Goal: Complete application form: Complete application form

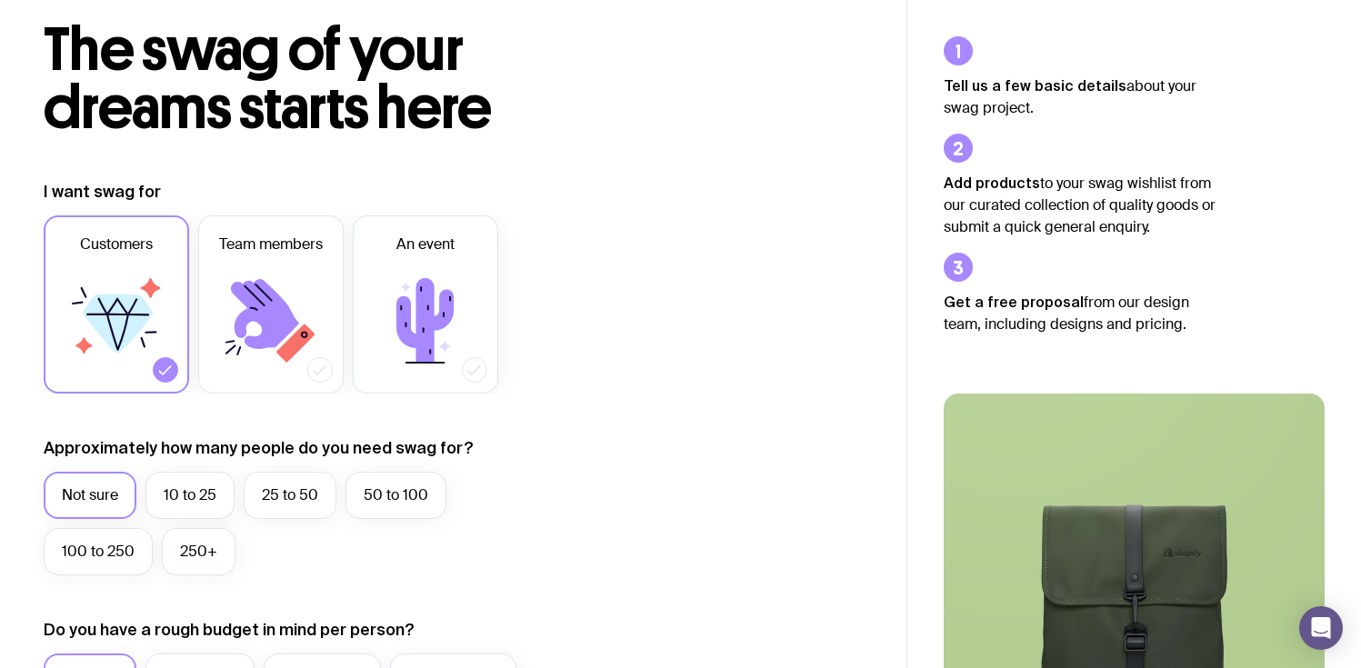
scroll to position [100, 0]
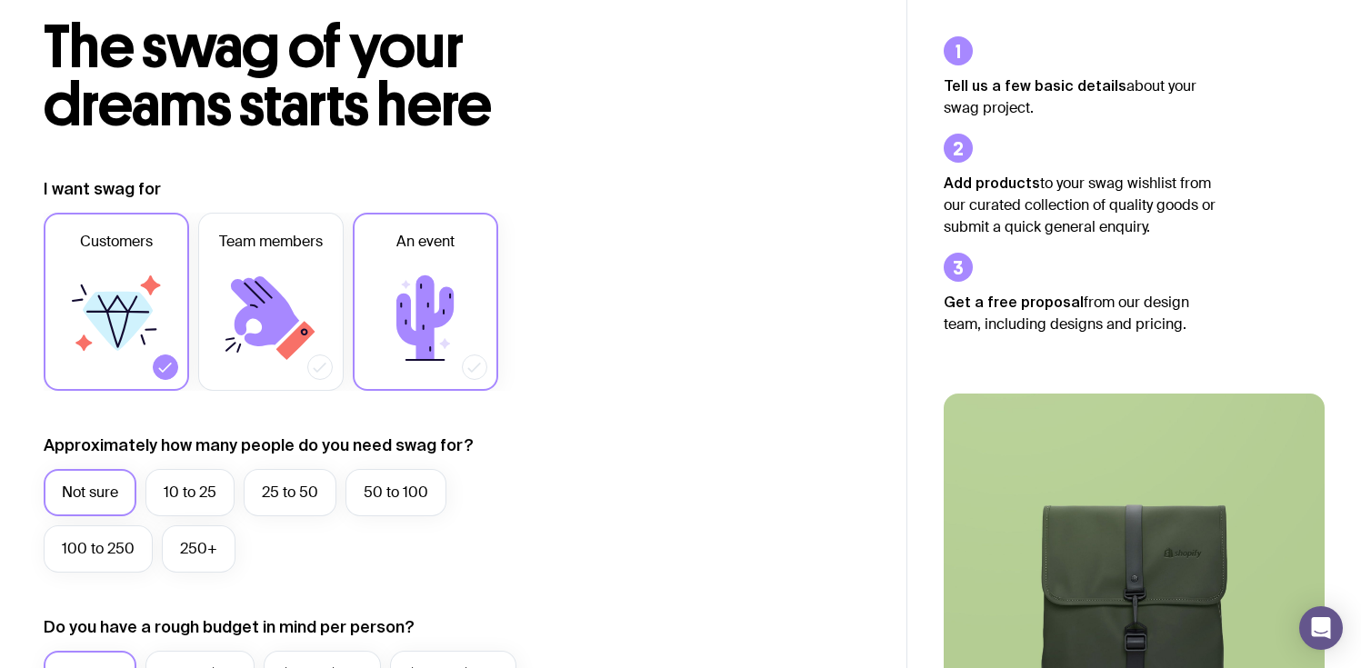
click at [454, 343] on icon at bounding box center [425, 318] width 109 height 109
click at [0, 0] on input "An event" at bounding box center [0, 0] width 0 height 0
click at [155, 359] on div at bounding box center [165, 366] width 25 height 25
click at [0, 0] on input "Customers" at bounding box center [0, 0] width 0 height 0
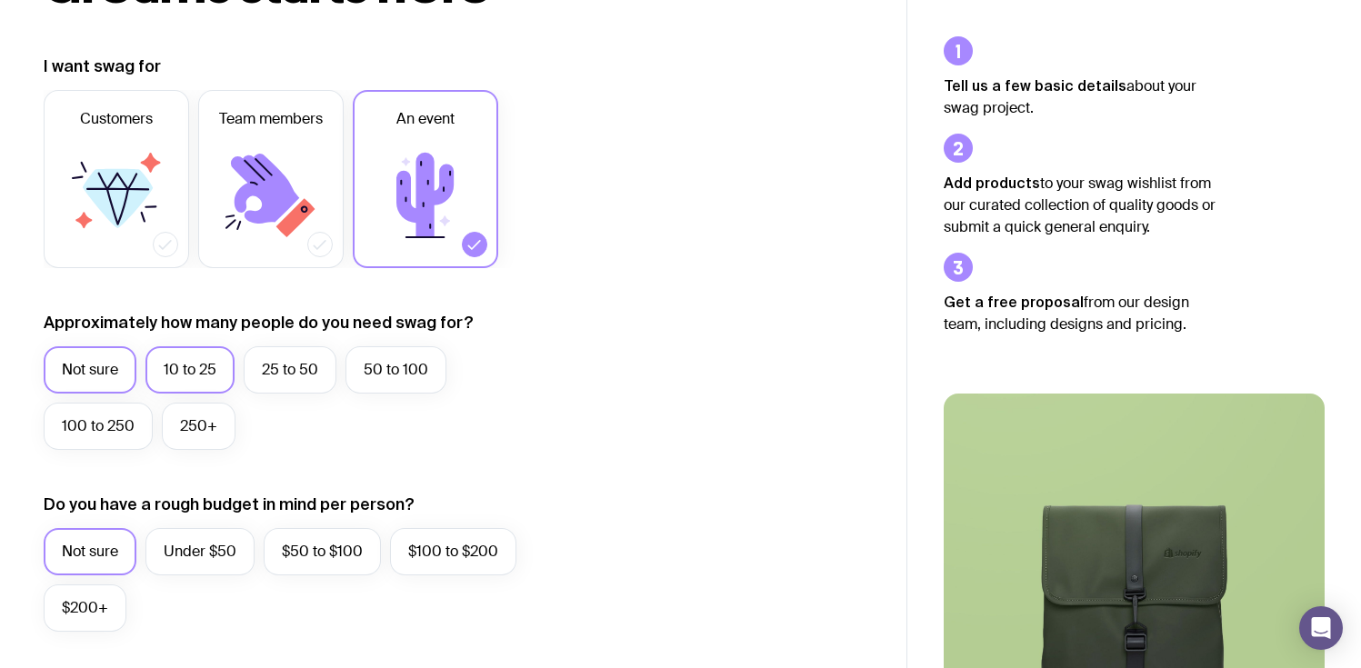
scroll to position [234, 0]
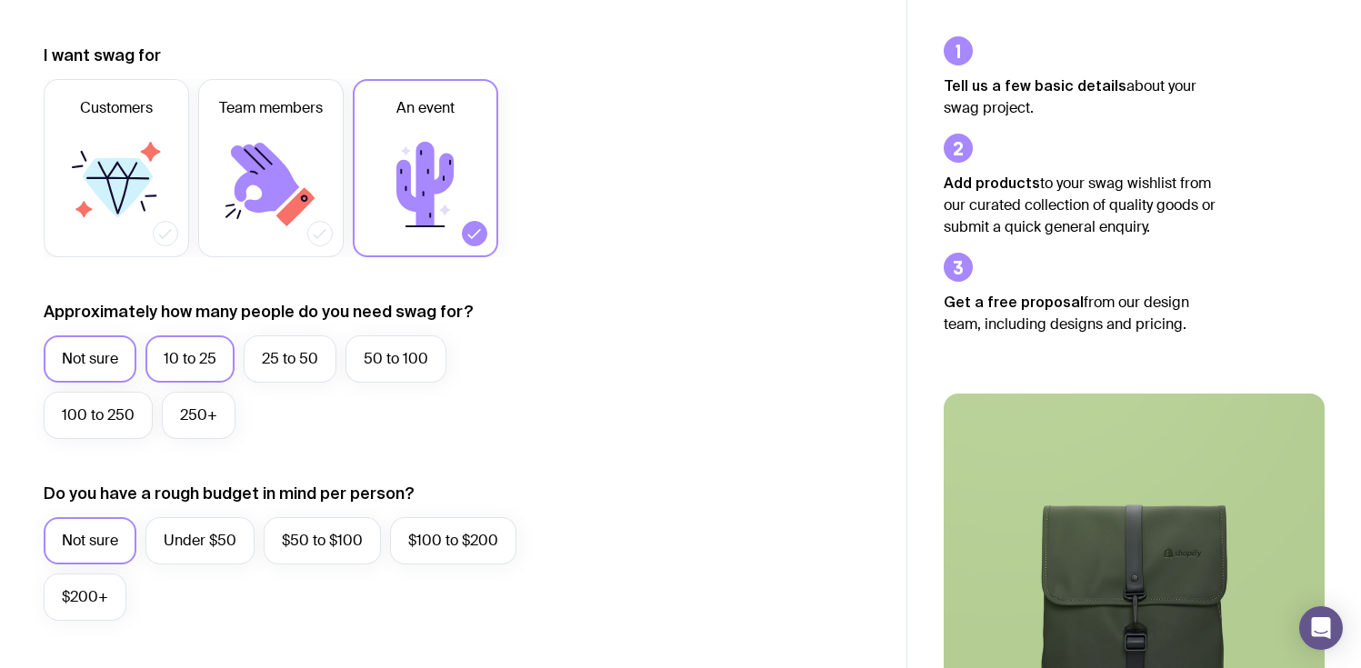
click at [189, 350] on label "10 to 25" at bounding box center [189, 358] width 89 height 47
click at [0, 0] on input "10 to 25" at bounding box center [0, 0] width 0 height 0
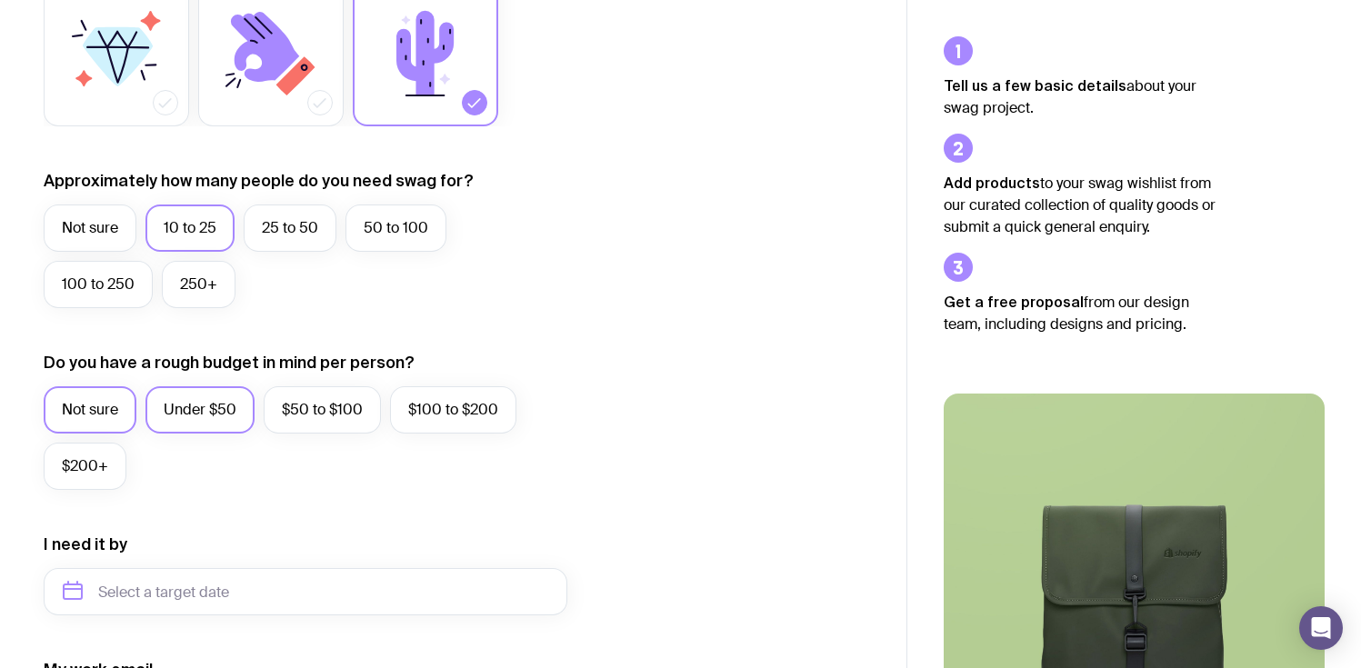
scroll to position [374, 0]
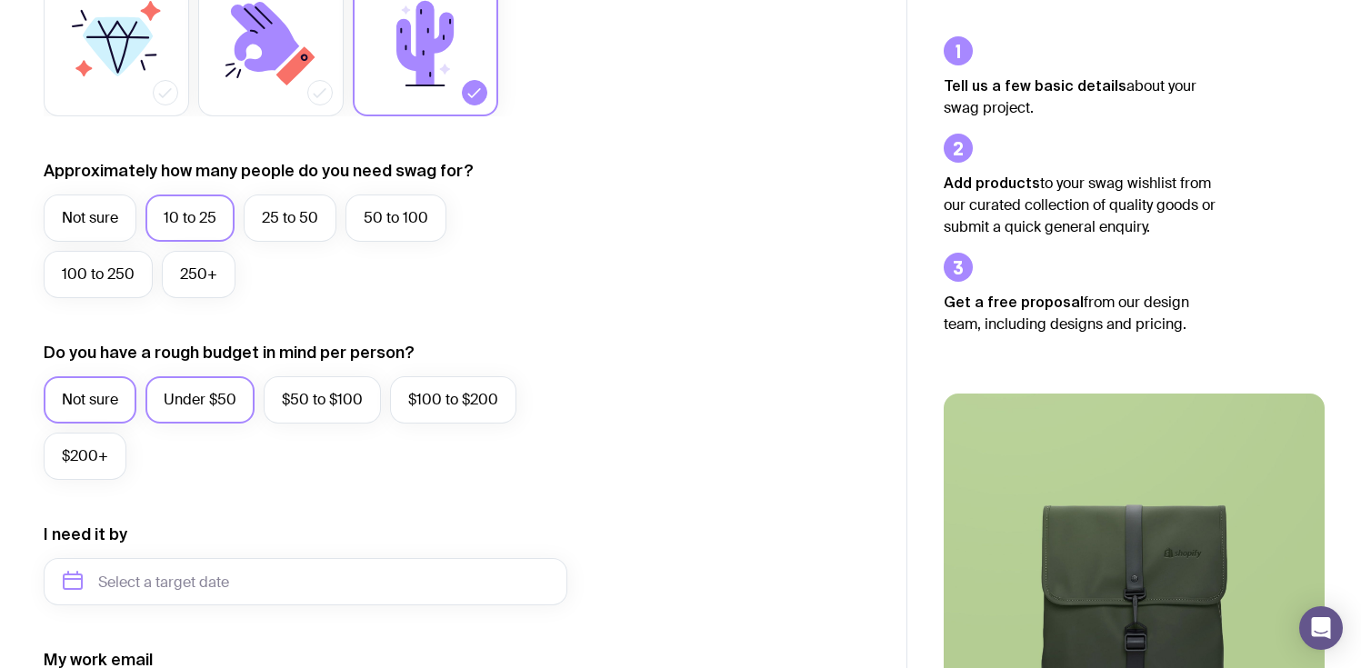
click at [201, 403] on label "Under $50" at bounding box center [199, 399] width 109 height 47
click at [0, 0] on input "Under $50" at bounding box center [0, 0] width 0 height 0
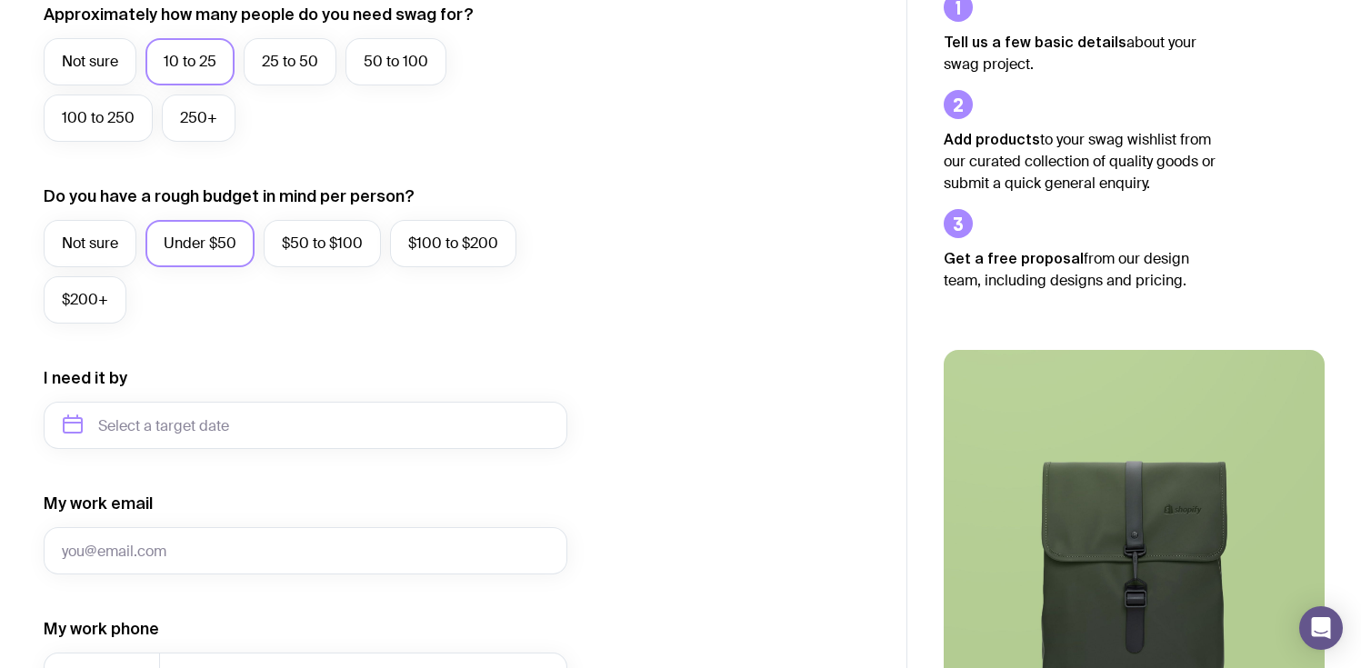
scroll to position [544, 0]
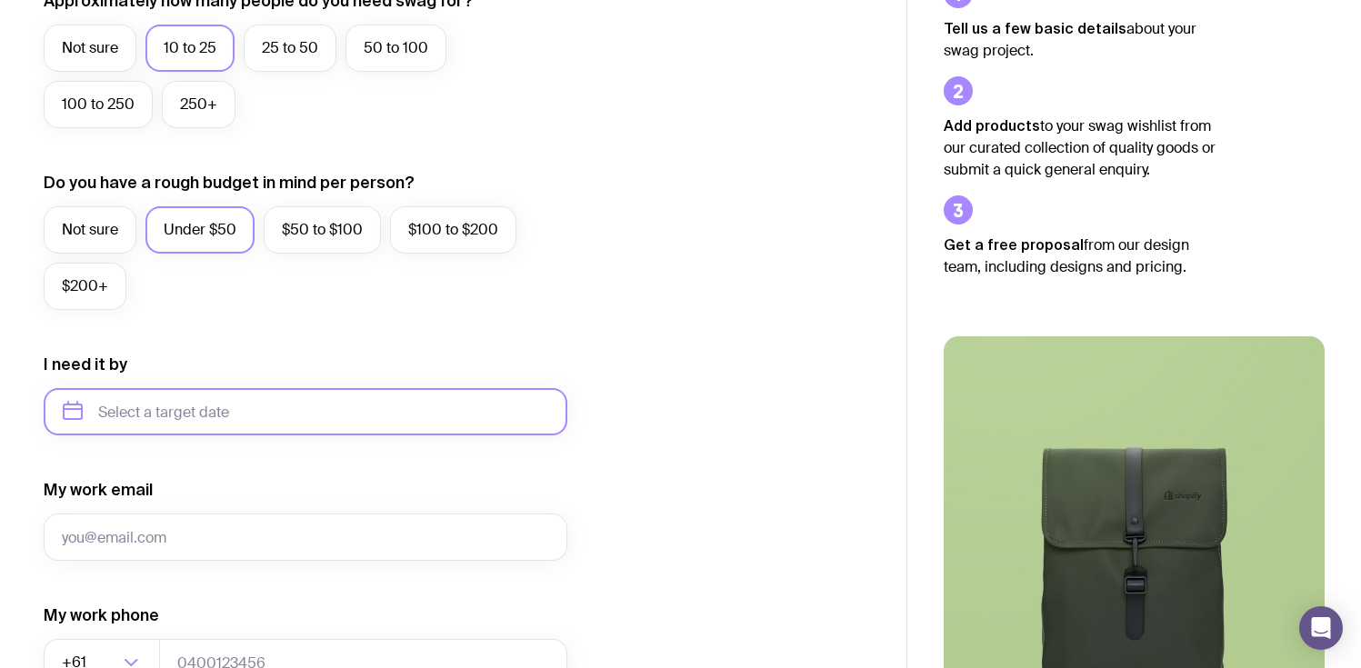
click at [202, 414] on input "text" at bounding box center [306, 411] width 524 height 47
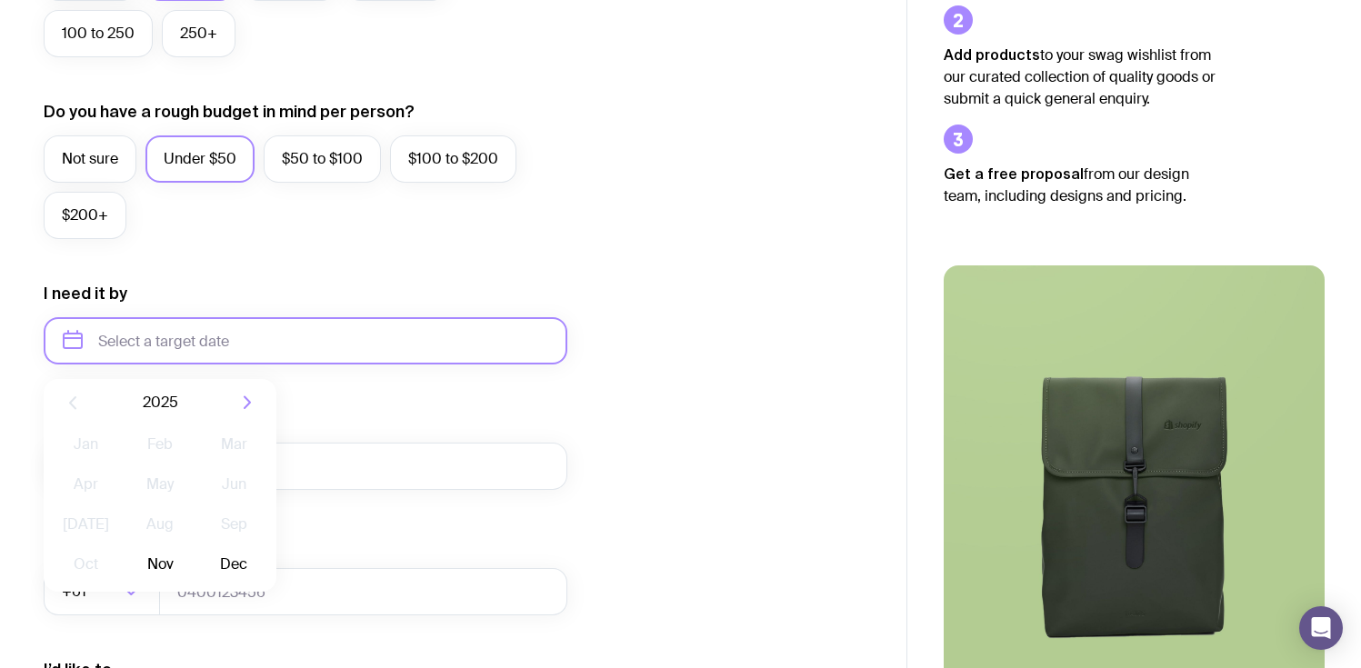
scroll to position [628, 0]
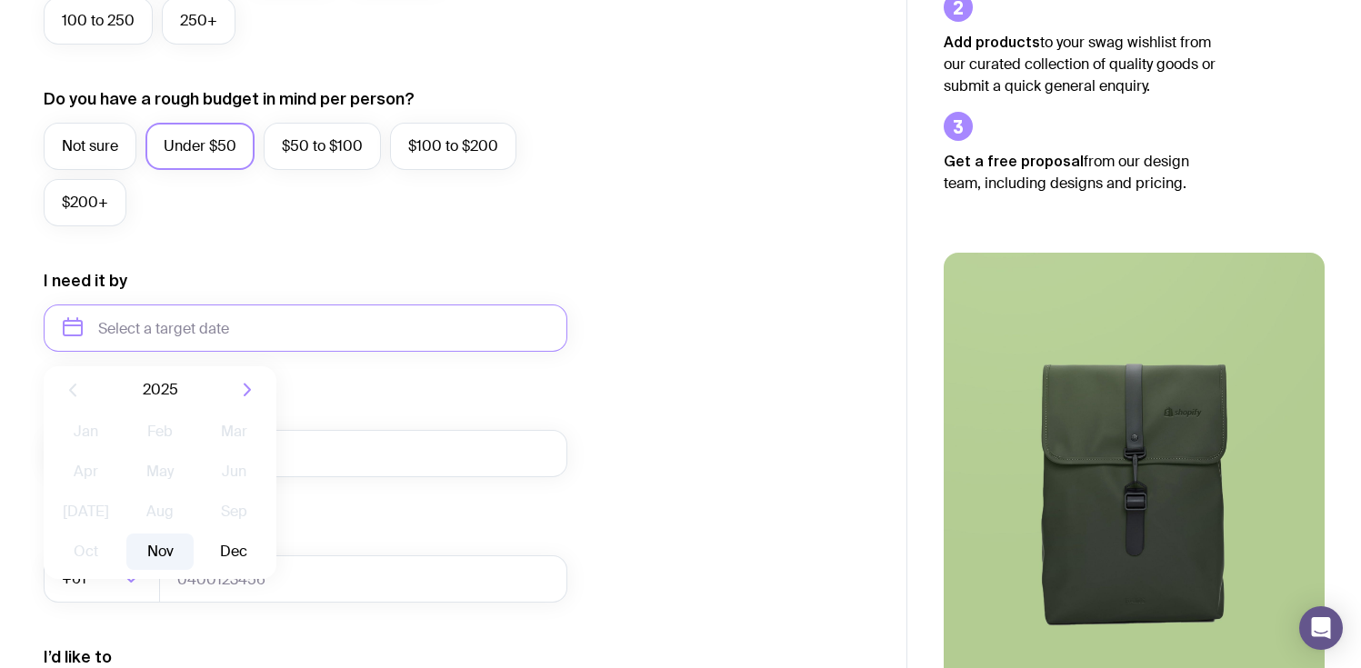
click at [155, 542] on button "Nov" at bounding box center [159, 552] width 66 height 36
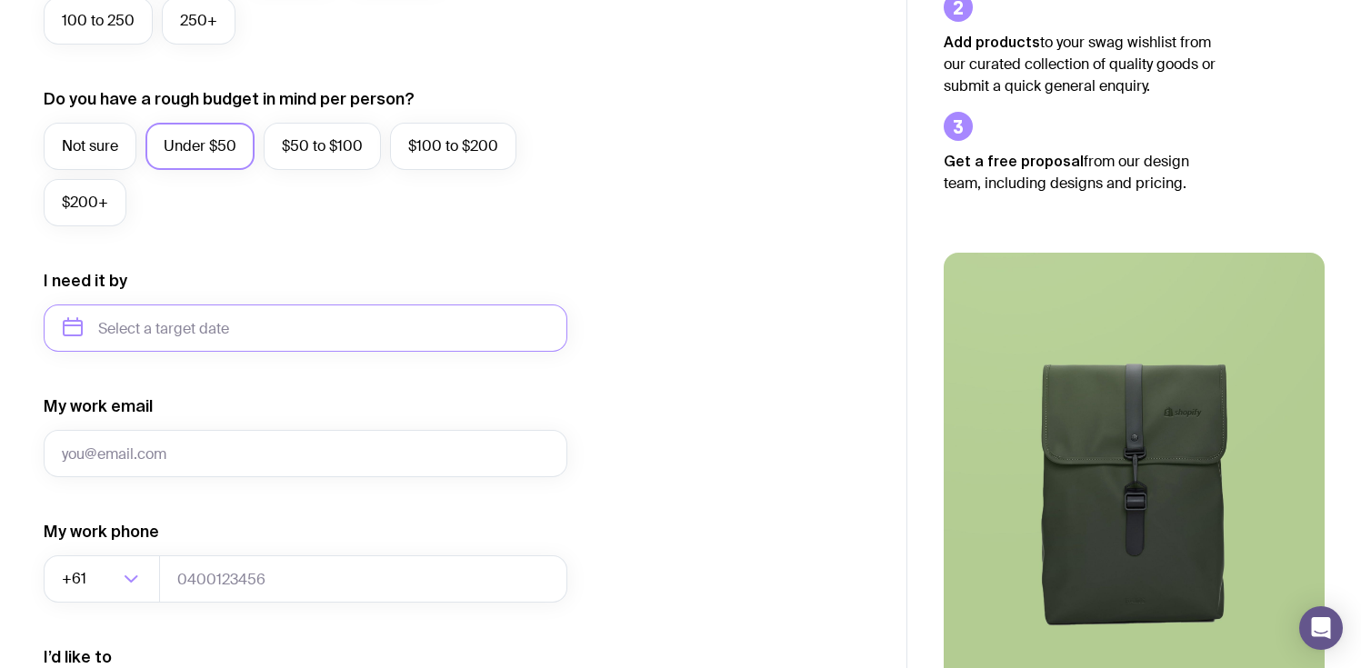
type input "[DATE]"
